Goal: Task Accomplishment & Management: Complete application form

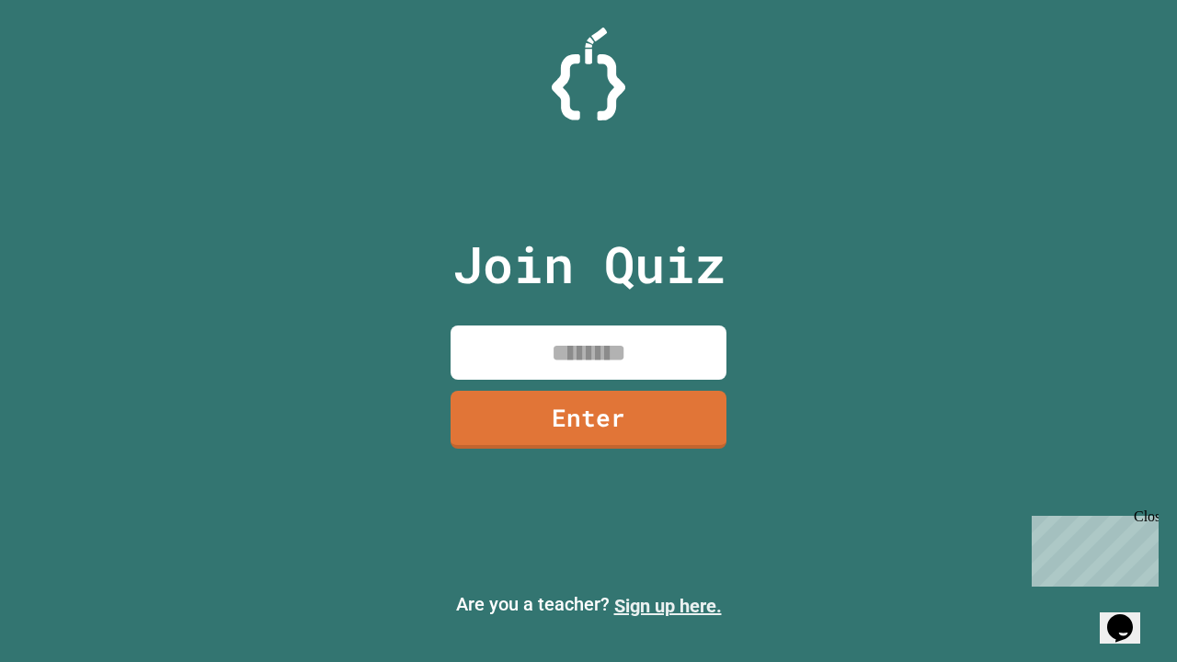
click at [667, 606] on link "Sign up here." at bounding box center [668, 606] width 108 height 22
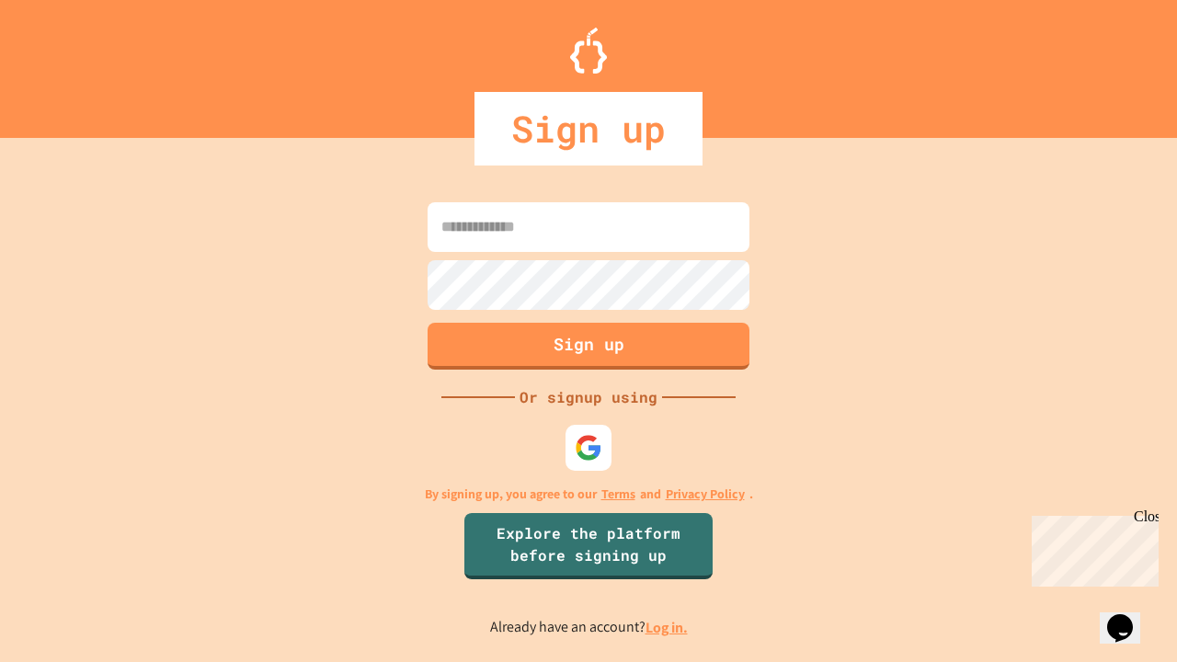
click at [667, 627] on link "Log in." at bounding box center [666, 627] width 42 height 19
